Goal: Task Accomplishment & Management: Complete application form

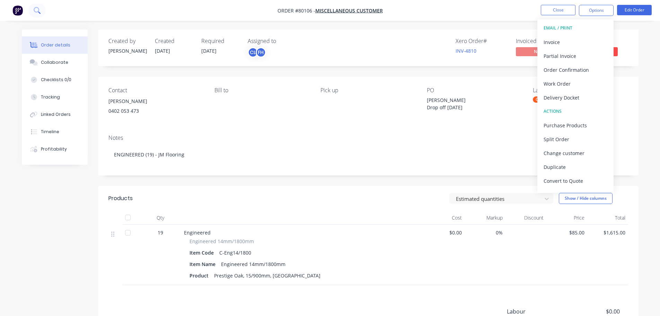
click at [35, 8] on icon at bounding box center [37, 10] width 7 height 7
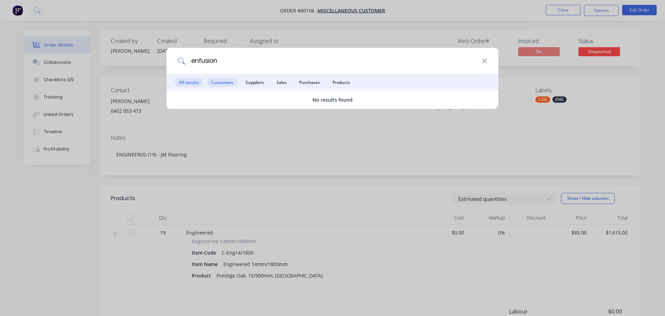
type input "enfusion"
click at [219, 85] on span "Customers" at bounding box center [222, 82] width 30 height 9
click at [485, 63] on icon at bounding box center [485, 61] width 6 height 8
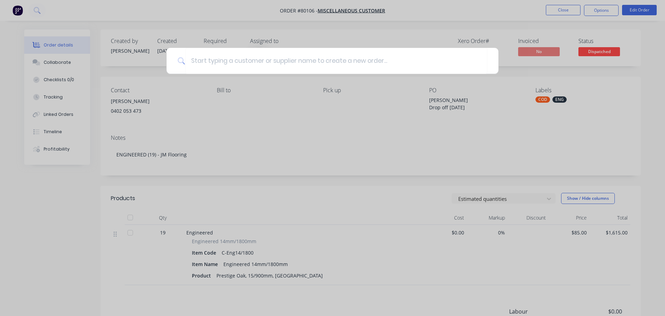
click at [14, 11] on div at bounding box center [332, 158] width 665 height 316
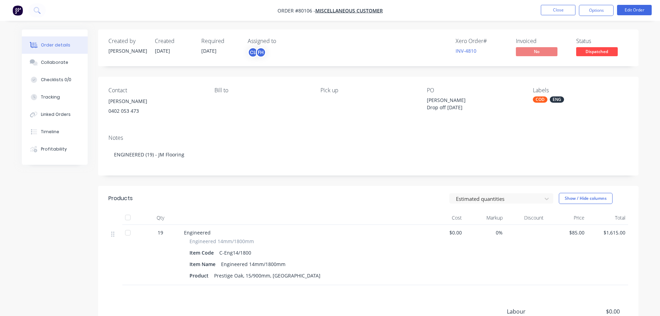
click at [17, 12] on img "button" at bounding box center [17, 10] width 10 height 10
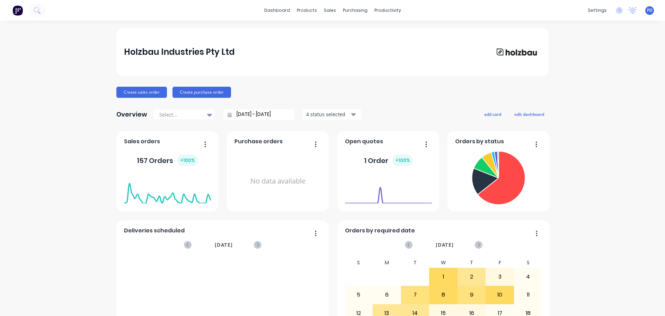
click at [20, 10] on img at bounding box center [17, 10] width 10 height 10
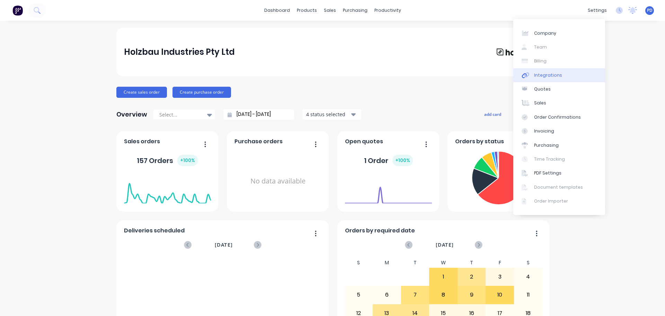
click at [543, 74] on div "Integrations" at bounding box center [548, 75] width 28 height 6
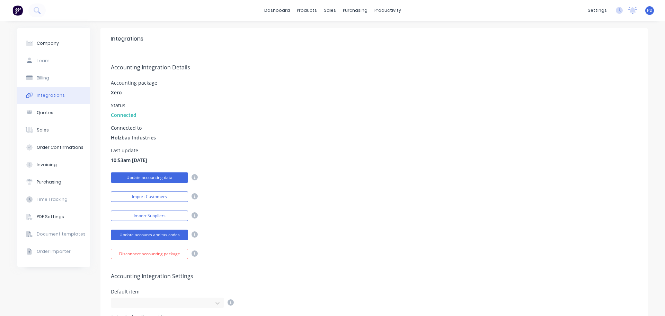
click at [151, 180] on button "Update accounting data" at bounding box center [149, 177] width 77 height 10
click at [16, 9] on img at bounding box center [17, 10] width 10 height 10
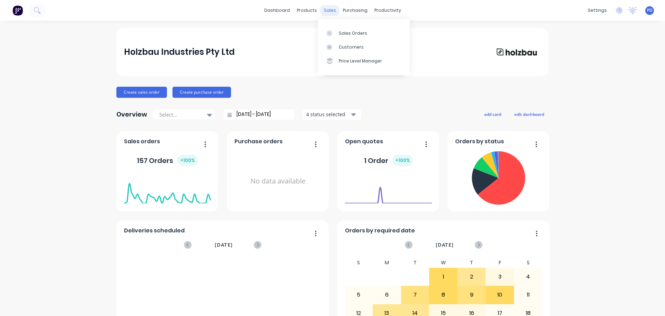
click at [329, 11] on div "sales" at bounding box center [330, 10] width 19 height 10
click at [337, 44] on link "Customers" at bounding box center [364, 47] width 92 height 14
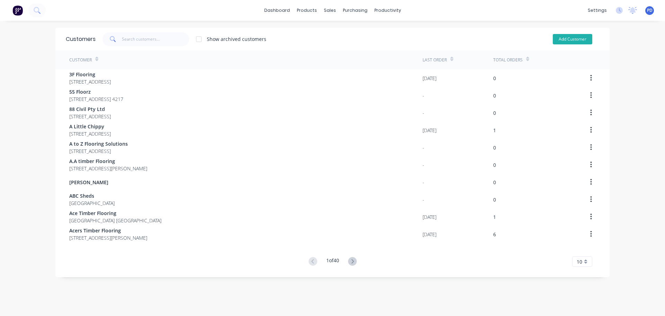
click at [576, 36] on button "Add Customer" at bounding box center [573, 39] width 40 height 10
select select "AU"
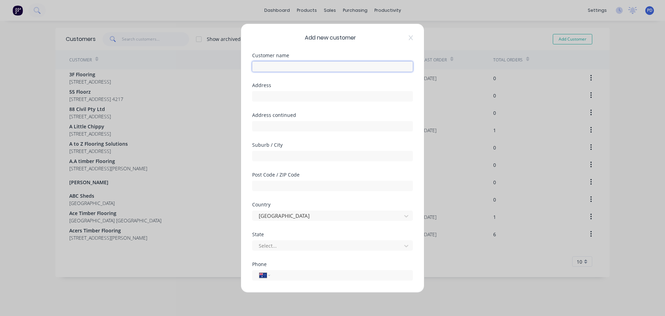
click at [307, 68] on input "text" at bounding box center [332, 66] width 161 height 10
type input "Kyogle Home Living"
click at [266, 93] on input "text" at bounding box center [332, 96] width 161 height 10
type input "[STREET_ADDRESS]"
click at [264, 156] on input "text" at bounding box center [332, 155] width 161 height 10
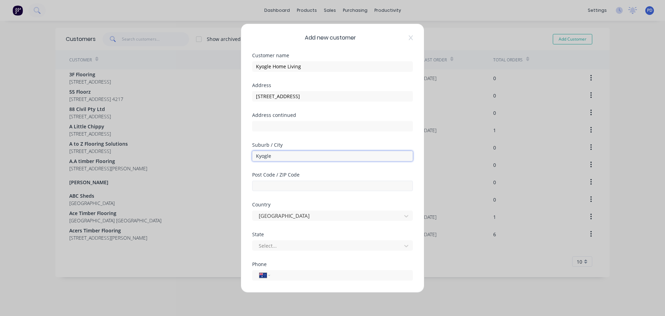
type input "Kyogle"
click at [260, 186] on input "text" at bounding box center [332, 185] width 161 height 10
type input "2474"
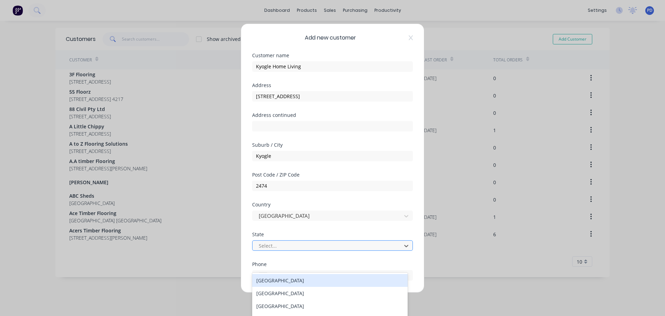
click at [269, 248] on div at bounding box center [328, 245] width 140 height 9
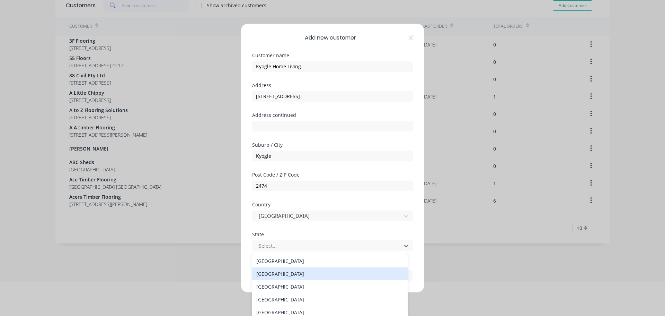
click at [273, 273] on div "[GEOGRAPHIC_DATA]" at bounding box center [330, 273] width 156 height 13
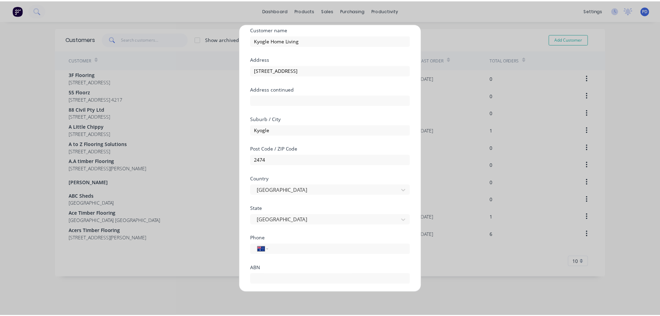
scroll to position [69, 0]
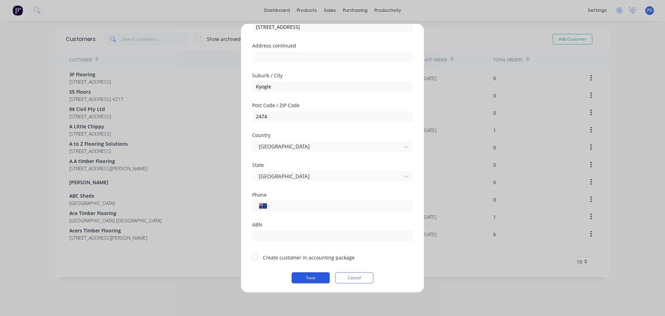
click at [315, 277] on button "Save" at bounding box center [311, 277] width 38 height 11
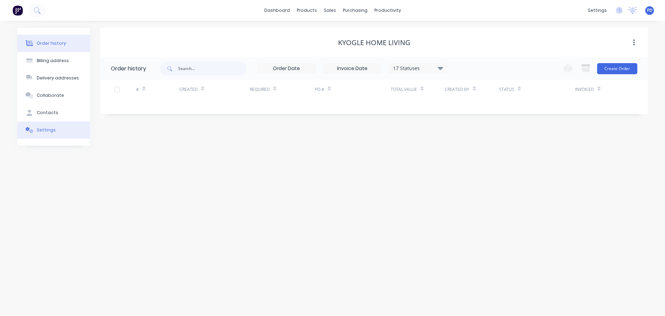
click at [46, 130] on div "Settings" at bounding box center [46, 130] width 19 height 6
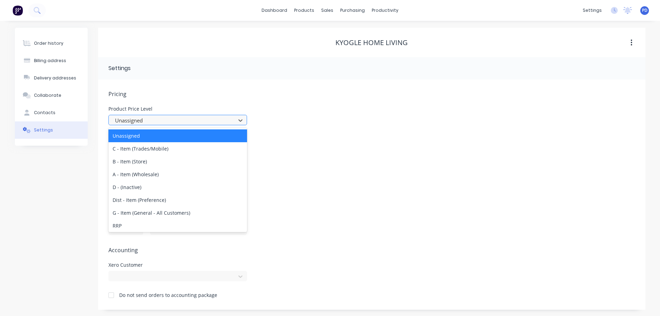
click at [138, 119] on div at bounding box center [173, 120] width 118 height 9
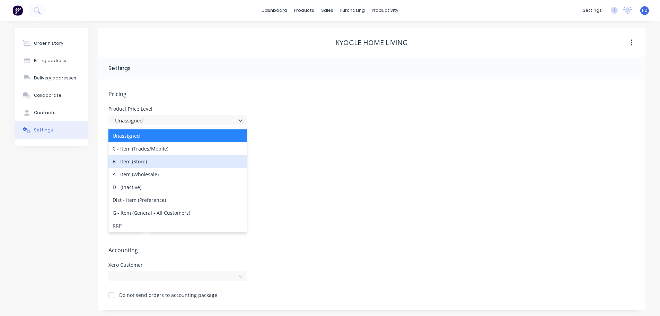
click at [126, 163] on div "B - Item (Store)" at bounding box center [177, 161] width 139 height 13
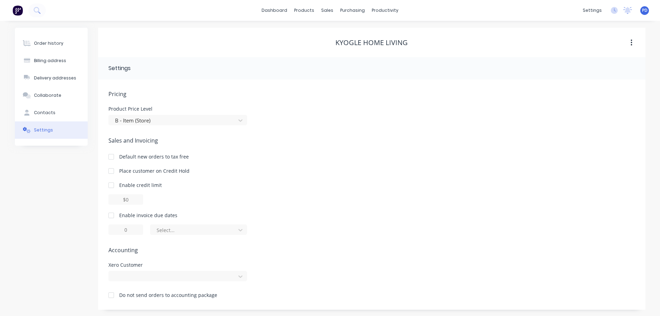
scroll to position [1, 0]
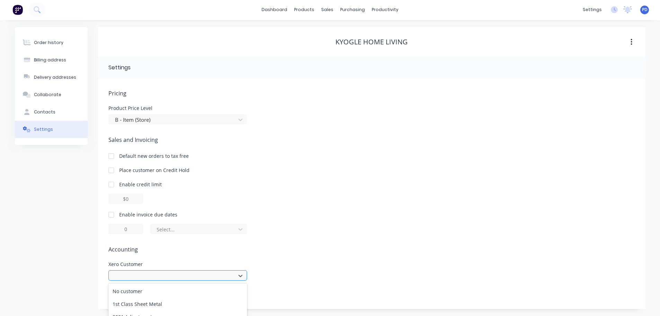
click at [133, 273] on div "995 results available. Use Up and Down to choose options, press Enter to select…" at bounding box center [177, 275] width 139 height 10
type input "kyogle"
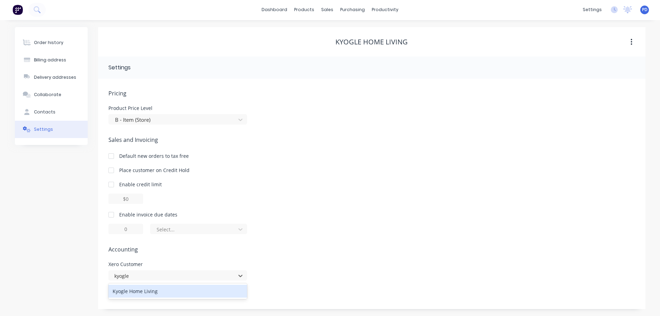
click at [131, 291] on div "Kyogle Home Living" at bounding box center [177, 291] width 139 height 13
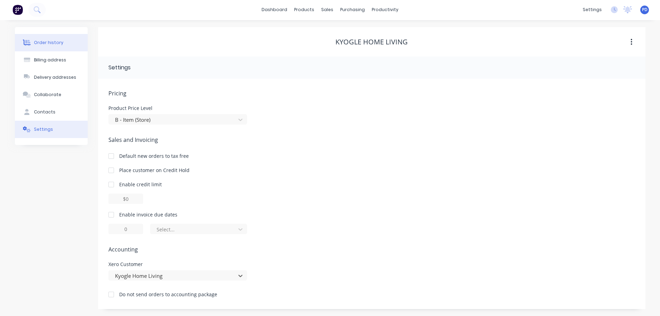
click at [40, 41] on div "Order history" at bounding box center [48, 43] width 29 height 6
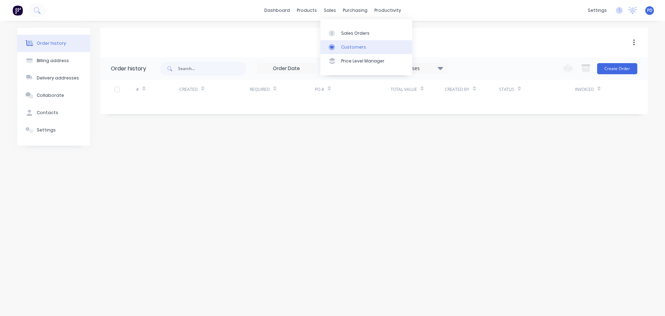
click at [346, 43] on link "Customers" at bounding box center [367, 47] width 92 height 14
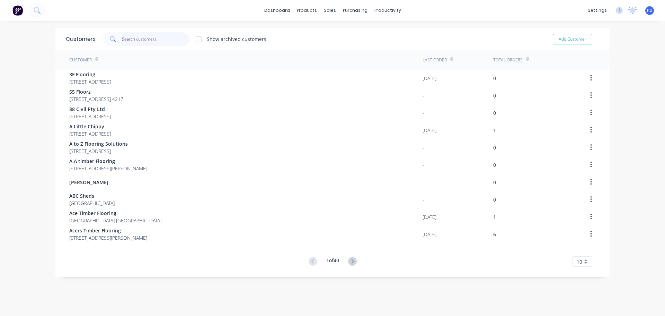
click at [138, 41] on input "text" at bounding box center [156, 39] width 68 height 14
click at [558, 40] on button "Add Customer" at bounding box center [573, 39] width 40 height 10
select select "AU"
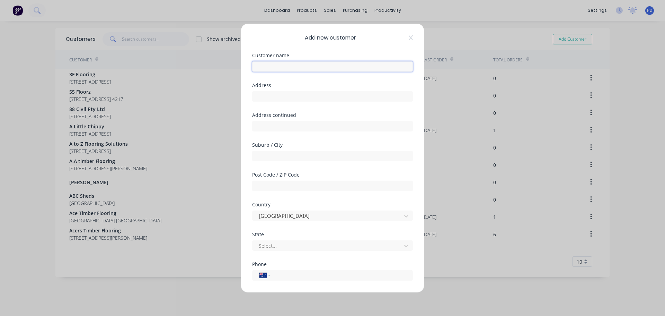
click at [278, 70] on input "text" at bounding box center [332, 66] width 161 height 10
type input "Enfusion Projects"
click at [262, 95] on input "text" at bounding box center [332, 96] width 161 height 10
type input "[STREET_ADDRESS]"
drag, startPoint x: 283, startPoint y: 148, endPoint x: 279, endPoint y: 154, distance: 6.9
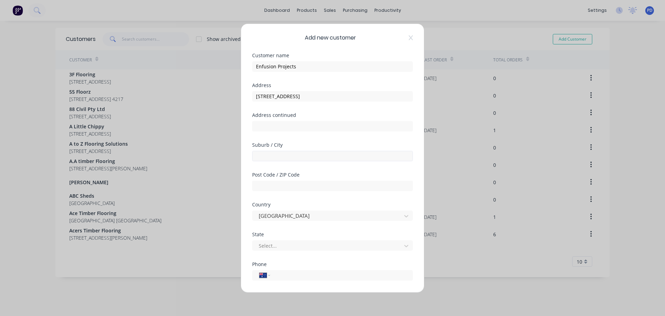
click at [283, 149] on div "Suburb / City" at bounding box center [332, 151] width 161 height 19
click at [279, 154] on input "text" at bounding box center [332, 155] width 161 height 10
type input "[PERSON_NAME]"
click at [311, 187] on input "text" at bounding box center [332, 185] width 161 height 10
type input "4214"
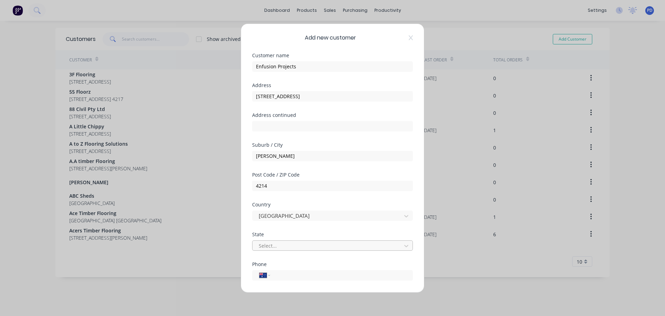
click at [296, 243] on div at bounding box center [328, 245] width 140 height 9
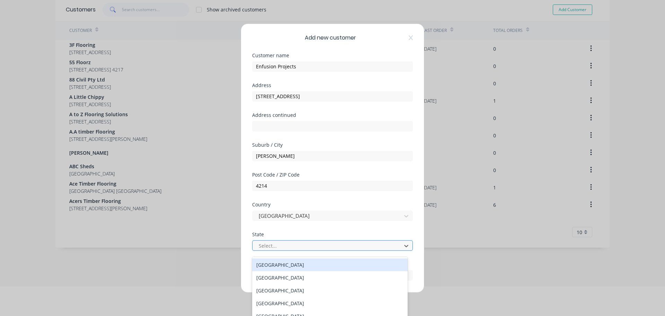
scroll to position [34, 0]
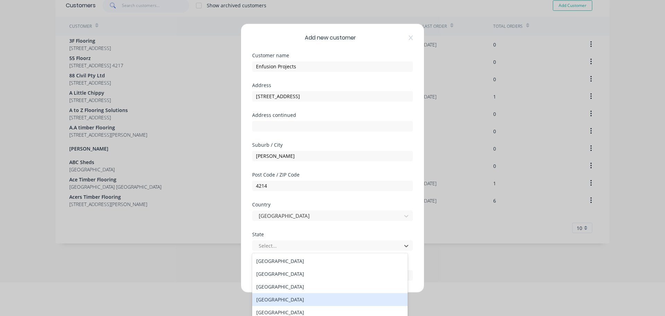
click at [280, 297] on div "[GEOGRAPHIC_DATA]" at bounding box center [330, 299] width 156 height 13
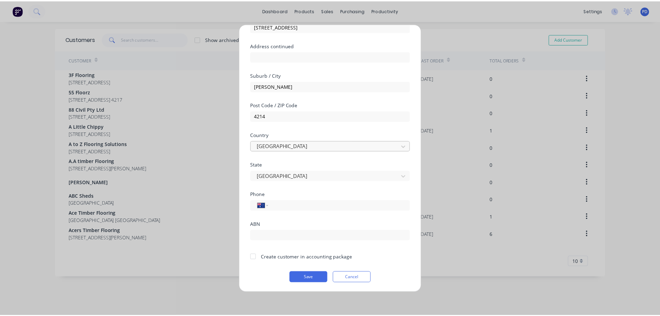
scroll to position [70, 0]
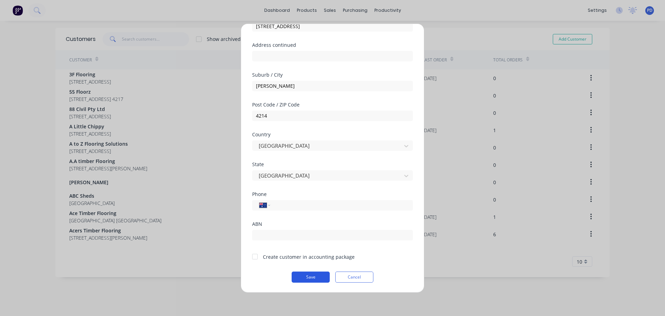
click at [307, 278] on button "Save" at bounding box center [311, 276] width 38 height 11
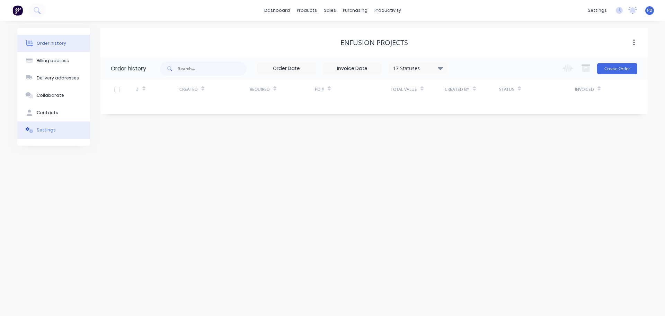
click at [37, 132] on div "Settings" at bounding box center [46, 130] width 19 height 6
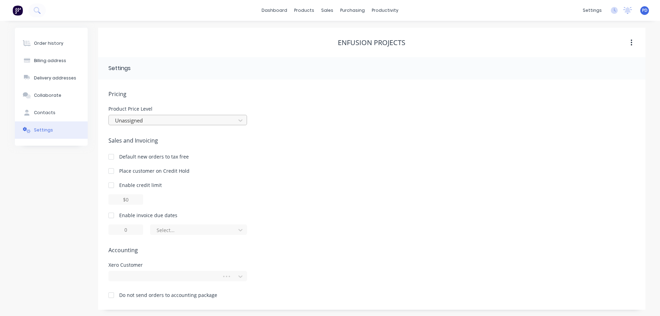
click at [136, 116] on div at bounding box center [173, 120] width 118 height 9
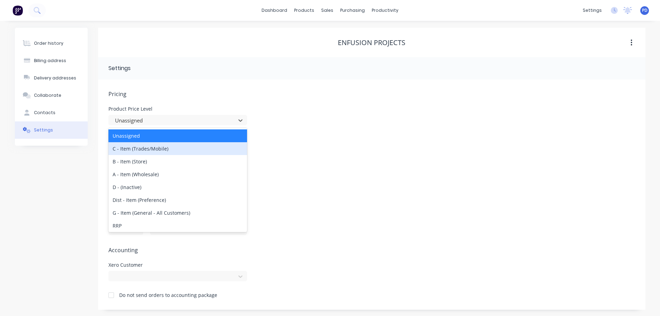
click at [137, 149] on div "C - Item (Trades/Mobile)" at bounding box center [177, 148] width 139 height 13
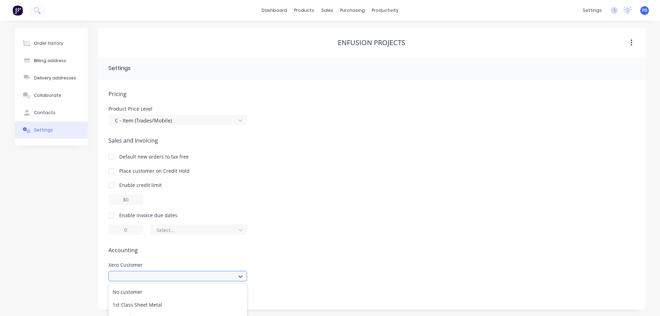
click at [136, 278] on div "995 results available. Use Up and Down to choose options, press Enter to select…" at bounding box center [177, 276] width 139 height 10
type input "Enfusion"
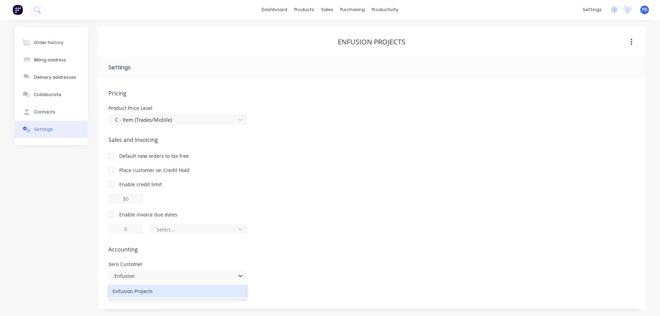
click at [150, 292] on div "Enfusion Projects" at bounding box center [177, 291] width 139 height 13
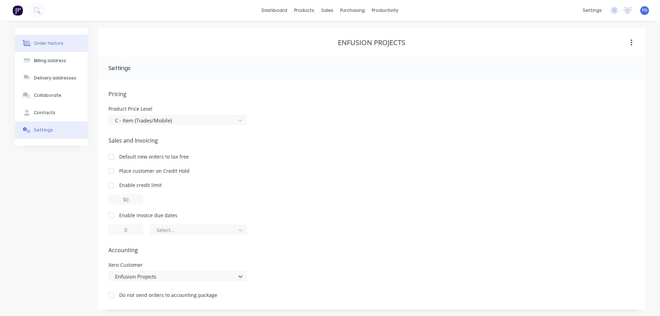
click at [53, 46] on button "Order history" at bounding box center [51, 43] width 73 height 17
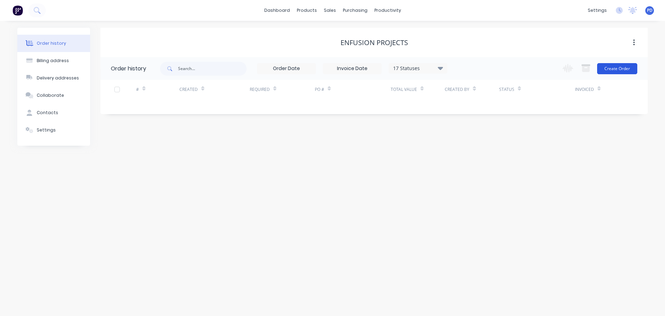
click at [616, 68] on button "Create Order" at bounding box center [617, 68] width 40 height 11
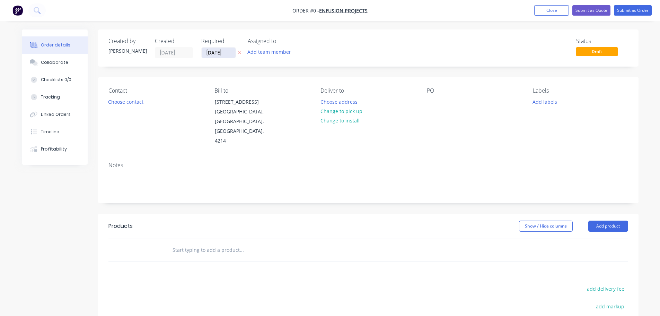
click at [228, 52] on input "[DATE]" at bounding box center [219, 52] width 34 height 10
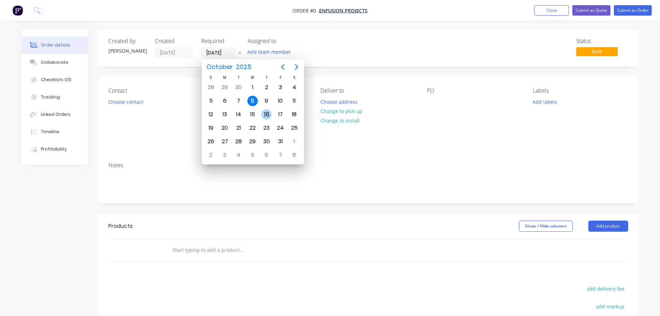
click at [267, 117] on div "16" at bounding box center [266, 114] width 10 height 10
type input "[DATE]"
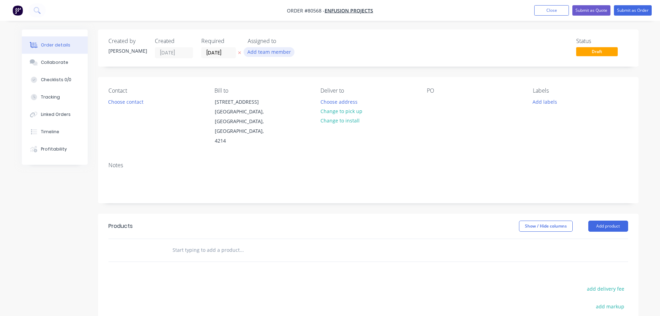
click at [272, 51] on button "Add team member" at bounding box center [269, 51] width 51 height 9
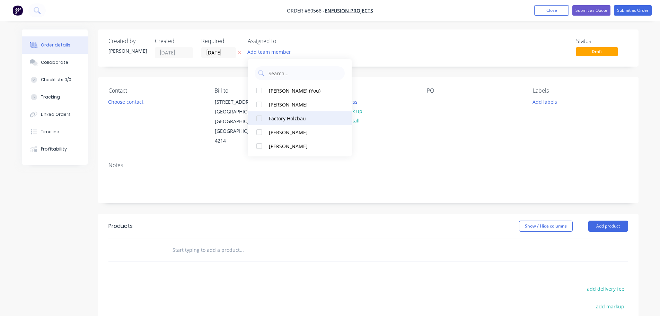
click at [258, 118] on div at bounding box center [259, 118] width 14 height 14
click at [121, 101] on button "Choose contact" at bounding box center [125, 101] width 43 height 9
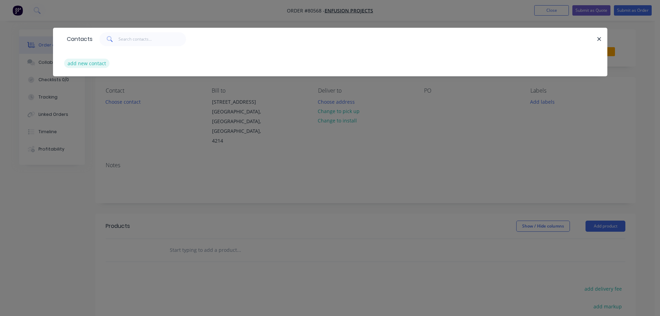
click at [90, 59] on button "add new contact" at bounding box center [87, 63] width 46 height 9
select select "AU"
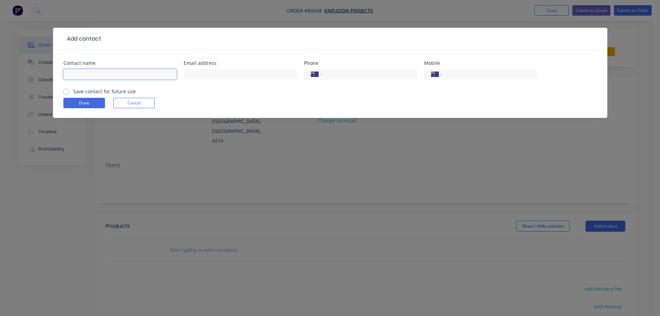
click at [110, 74] on input "text" at bounding box center [119, 74] width 113 height 10
type input "[PERSON_NAME]"
type input "[PERSON_NAME][EMAIL_ADDRESS][DOMAIN_NAME]"
click at [449, 76] on input "tel" at bounding box center [488, 74] width 83 height 8
type input "0488 042 848"
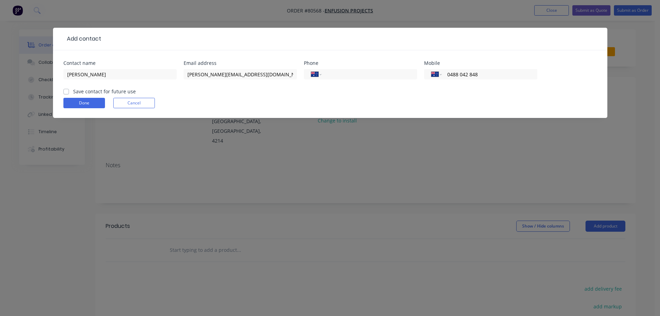
drag, startPoint x: 65, startPoint y: 93, endPoint x: 81, endPoint y: 109, distance: 22.5
click at [73, 94] on label "Save contact for future use" at bounding box center [104, 91] width 63 height 7
click at [65, 94] on input "Save contact for future use" at bounding box center [66, 91] width 6 height 7
checkbox input "true"
click at [80, 103] on button "Done" at bounding box center [84, 103] width 42 height 10
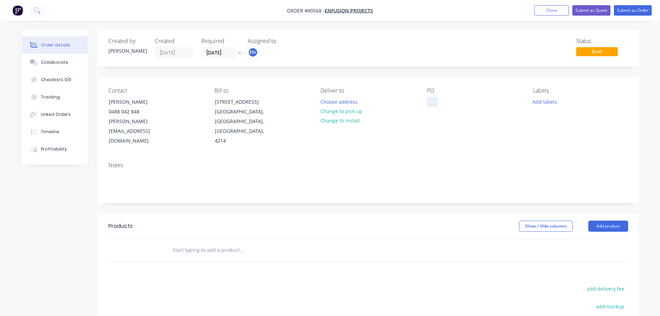
click at [429, 104] on div at bounding box center [432, 102] width 11 height 10
click at [552, 102] on button "Add labels" at bounding box center [545, 101] width 32 height 9
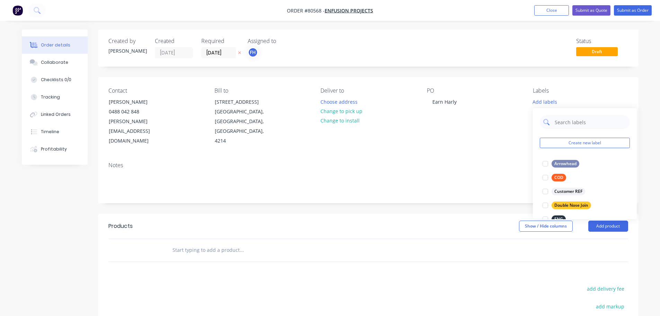
click at [563, 122] on input "text" at bounding box center [590, 122] width 72 height 14
drag, startPoint x: 566, startPoint y: 125, endPoint x: 543, endPoint y: 123, distance: 22.3
click at [543, 123] on div "hyb" at bounding box center [585, 122] width 90 height 14
type input "co"
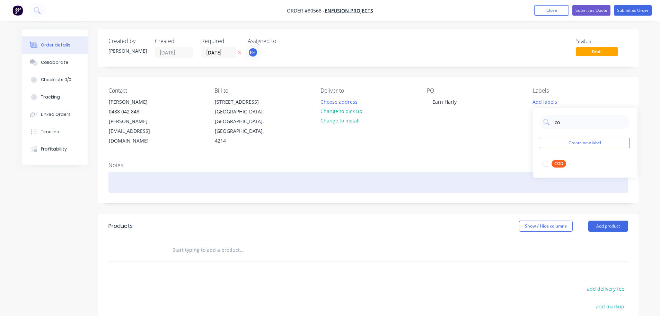
drag, startPoint x: 543, startPoint y: 163, endPoint x: 445, endPoint y: 172, distance: 97.8
click at [543, 163] on div at bounding box center [546, 164] width 14 height 14
click at [120, 172] on div at bounding box center [368, 182] width 520 height 21
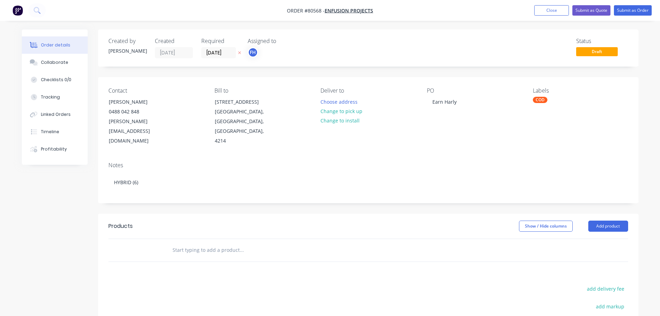
click at [174, 243] on input "text" at bounding box center [241, 250] width 139 height 14
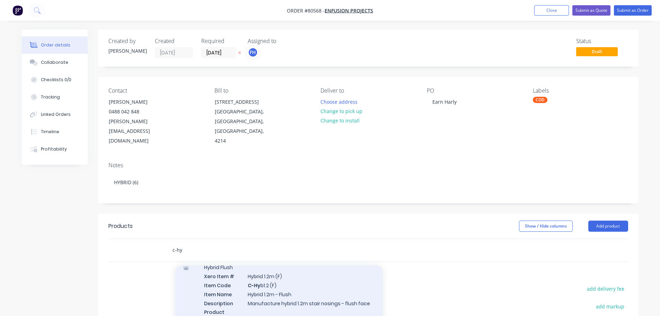
scroll to position [173, 0]
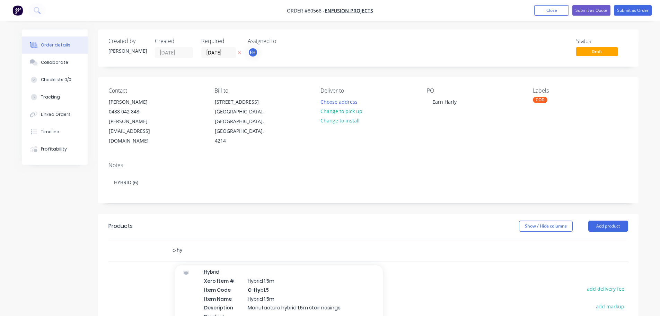
type input "c-hy"
click at [250, 285] on div "Hybrid Xero Item # Hybrid 1.5m Item Code C-Hy b1.5 Item Name Hybrid 1.5m Descri…" at bounding box center [279, 298] width 208 height 74
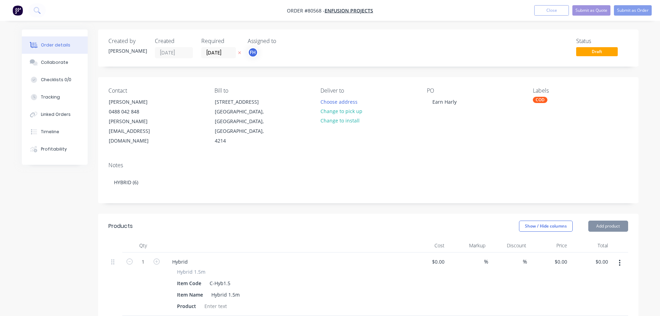
type input "$55.00"
click at [153, 257] on button "button" at bounding box center [156, 260] width 9 height 7
type input "2"
type input "$110.00"
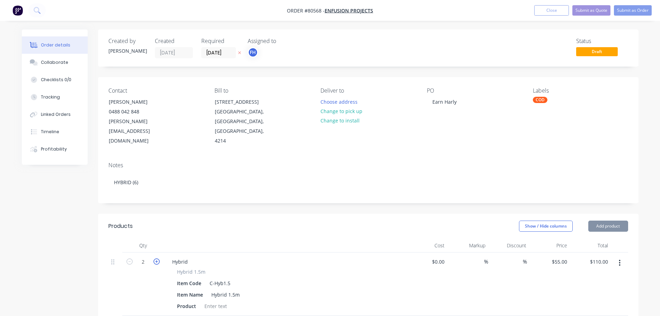
click at [156, 258] on icon "button" at bounding box center [157, 261] width 6 height 6
type input "3"
type input "$165.00"
click at [156, 258] on icon "button" at bounding box center [157, 261] width 6 height 6
type input "4"
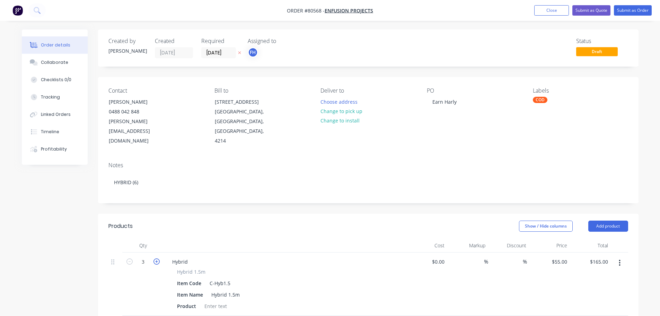
type input "$220.00"
click at [156, 258] on icon "button" at bounding box center [157, 261] width 6 height 6
type input "5"
type input "$275.00"
click at [156, 258] on icon "button" at bounding box center [157, 261] width 6 height 6
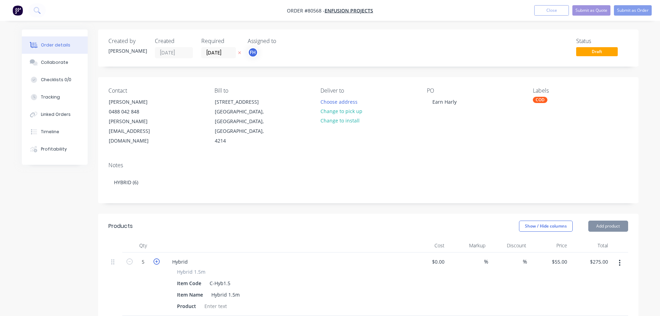
type input "6"
type input "$330.00"
click at [220, 301] on div at bounding box center [216, 306] width 28 height 10
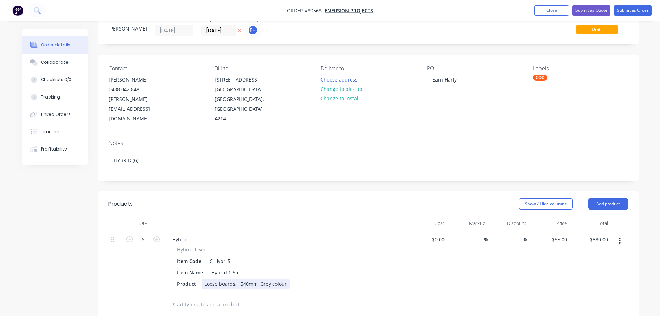
scroll to position [35, 0]
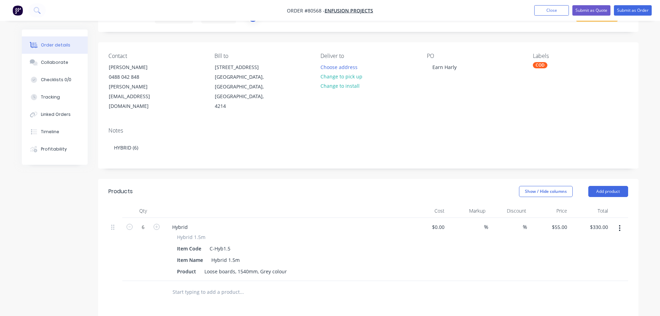
click at [200, 285] on input "text" at bounding box center [241, 292] width 139 height 14
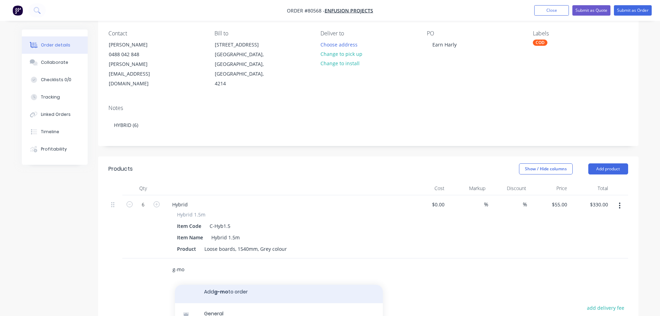
scroll to position [69, 0]
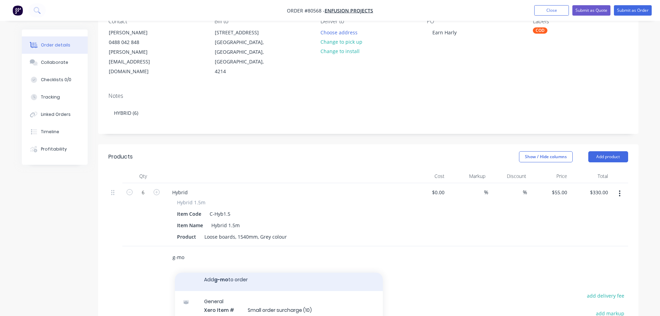
type input "g-mo"
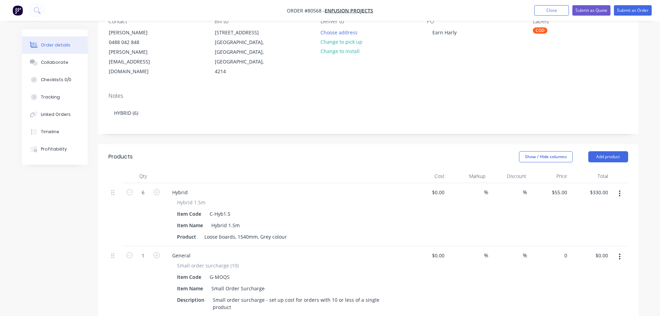
click at [563, 250] on input "0" at bounding box center [562, 255] width 16 height 10
type input "$55.00"
click at [515, 255] on div "%" at bounding box center [508, 287] width 41 height 82
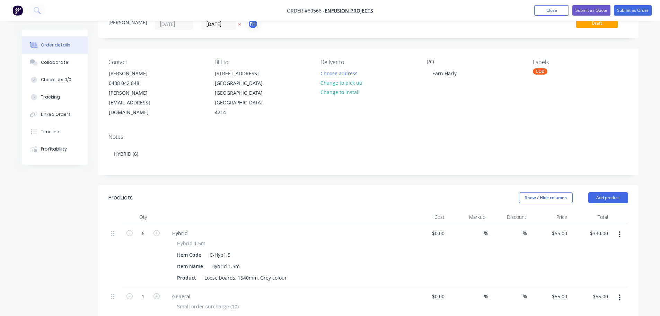
scroll to position [0, 0]
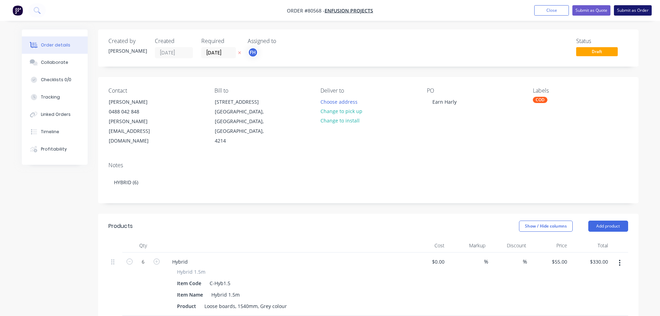
click at [635, 5] on button "Submit as Order" at bounding box center [633, 10] width 38 height 10
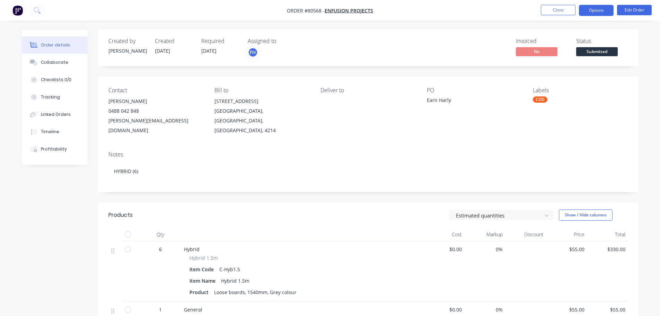
click at [604, 10] on button "Options" at bounding box center [596, 10] width 35 height 11
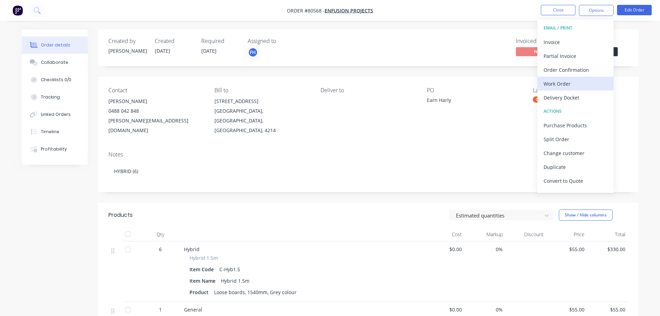
click at [568, 81] on div "Work Order" at bounding box center [576, 84] width 64 height 10
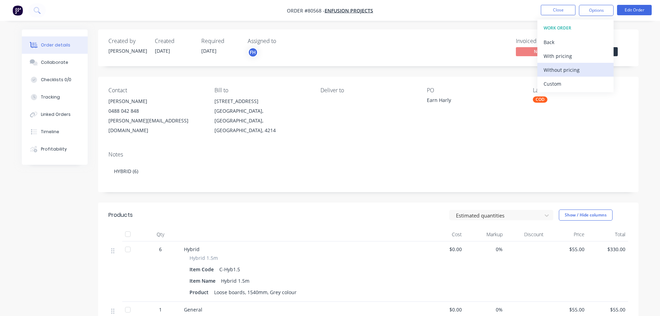
click at [566, 71] on div "Without pricing" at bounding box center [576, 70] width 64 height 10
